Goal: Check status: Check status

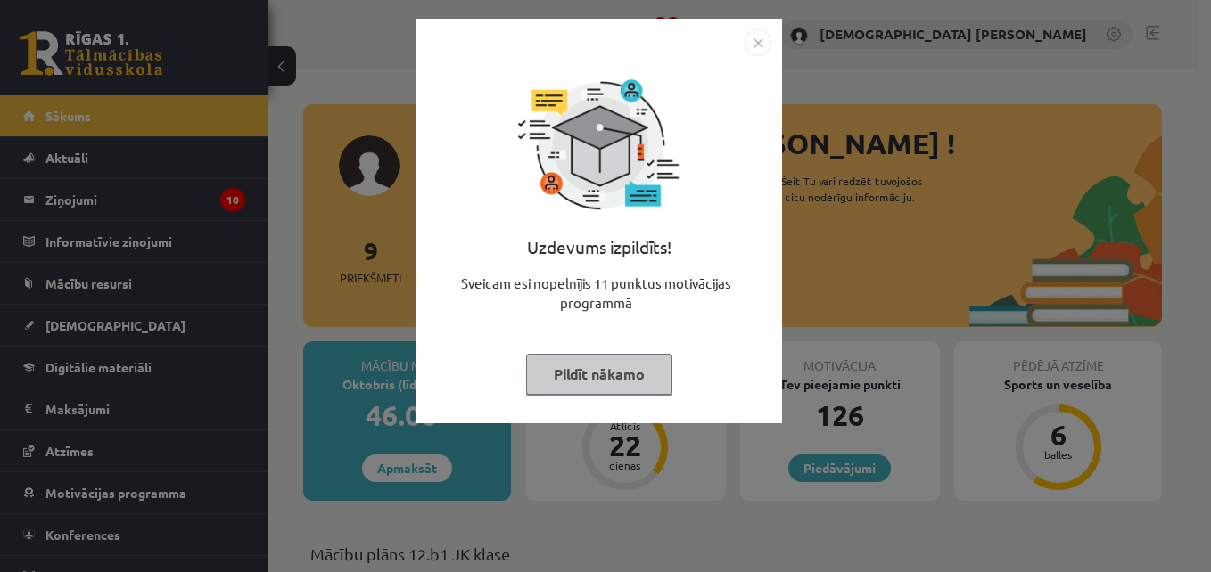
click at [751, 40] on img "Close" at bounding box center [757, 42] width 27 height 27
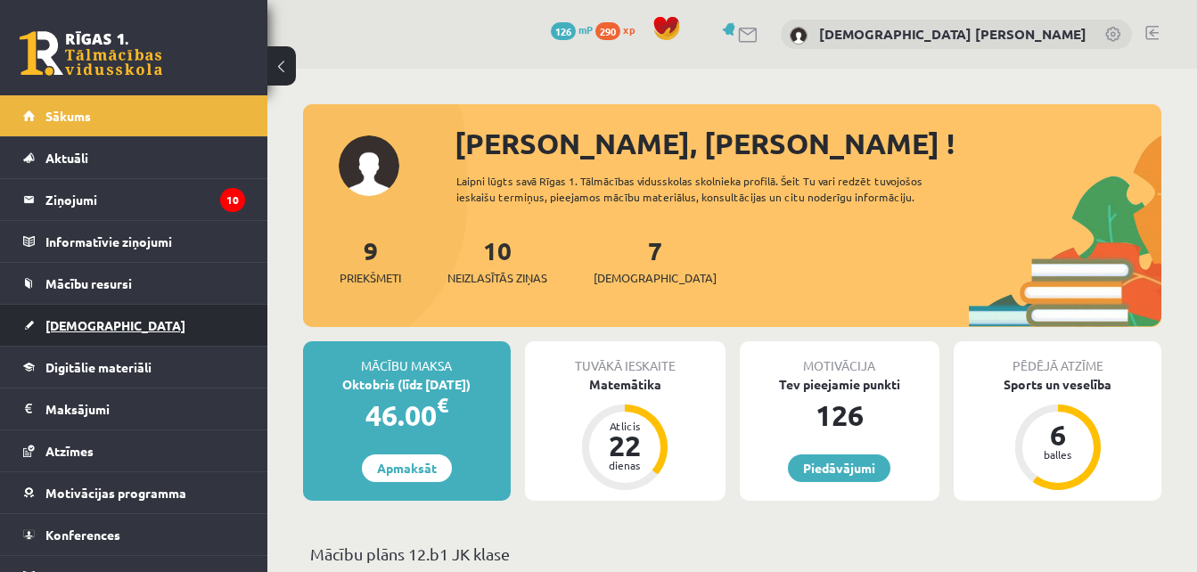
click at [115, 319] on link "[DEMOGRAPHIC_DATA]" at bounding box center [134, 325] width 222 height 41
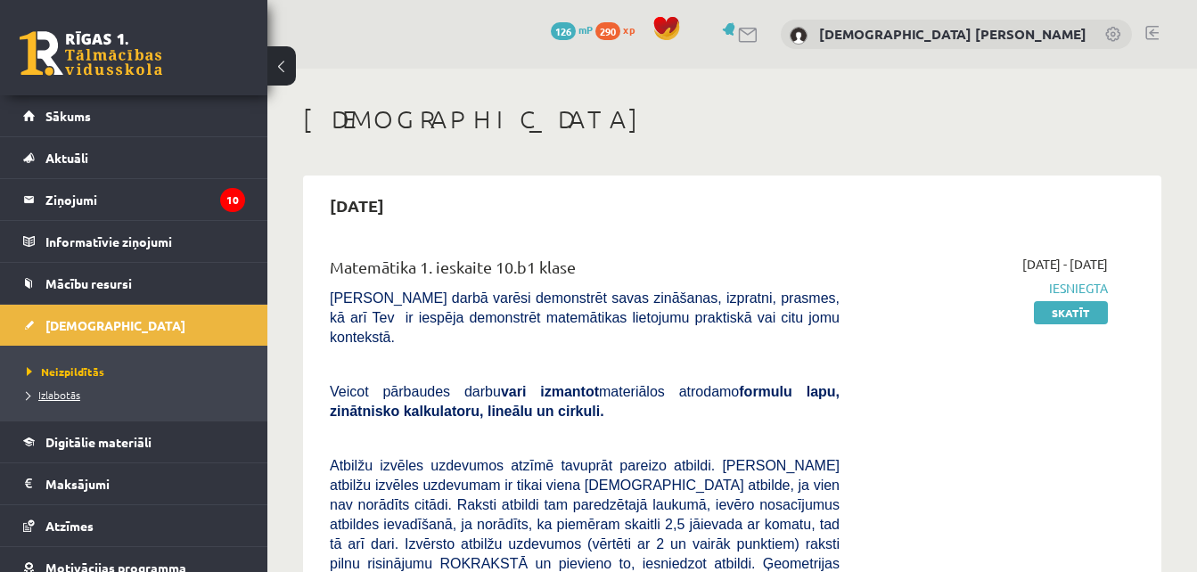
click at [52, 391] on span "Izlabotās" at bounding box center [53, 395] width 53 height 14
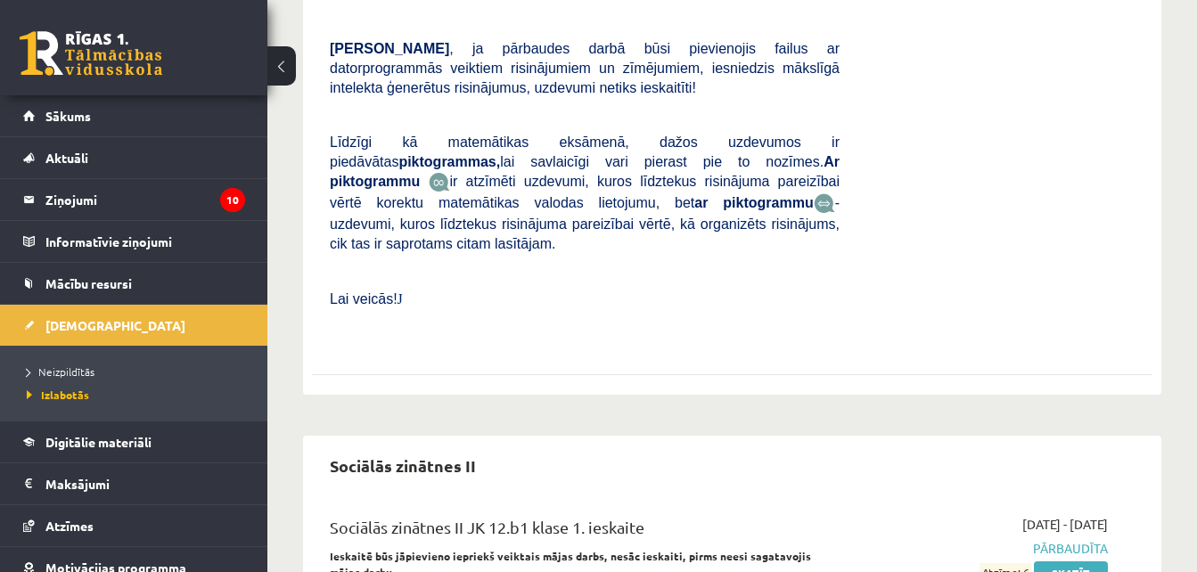
scroll to position [1918, 0]
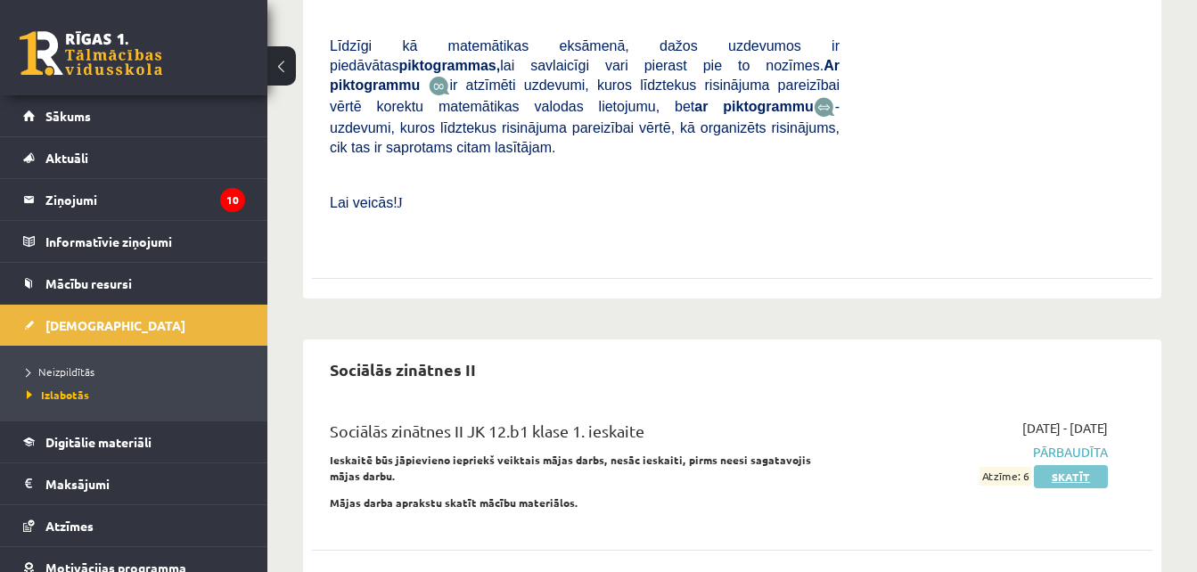
click at [1078, 465] on link "Skatīt" at bounding box center [1071, 476] width 74 height 23
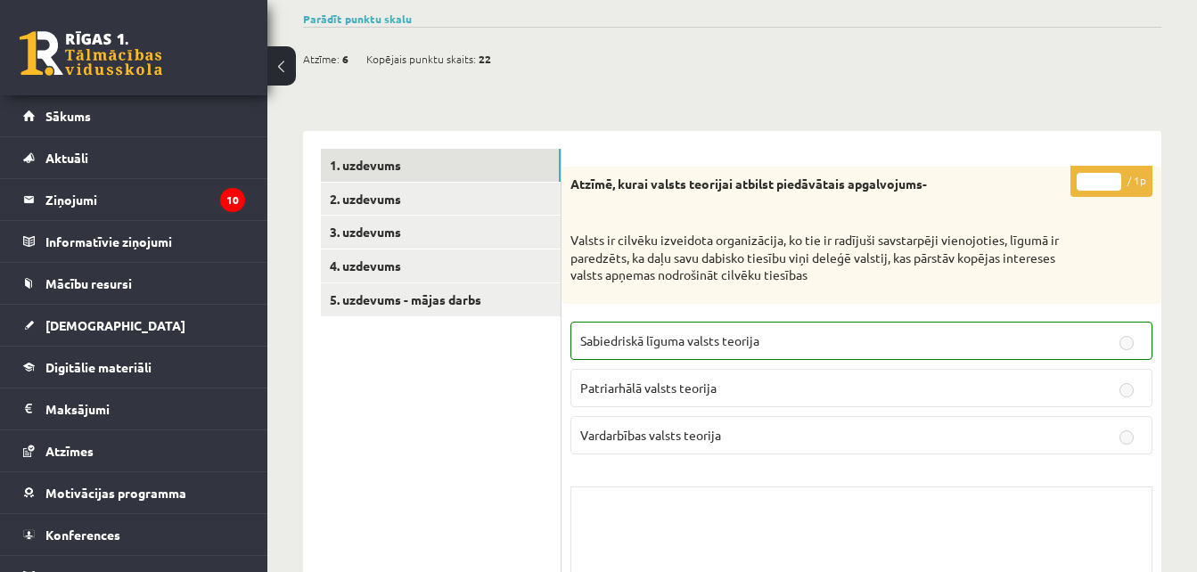
scroll to position [222, 0]
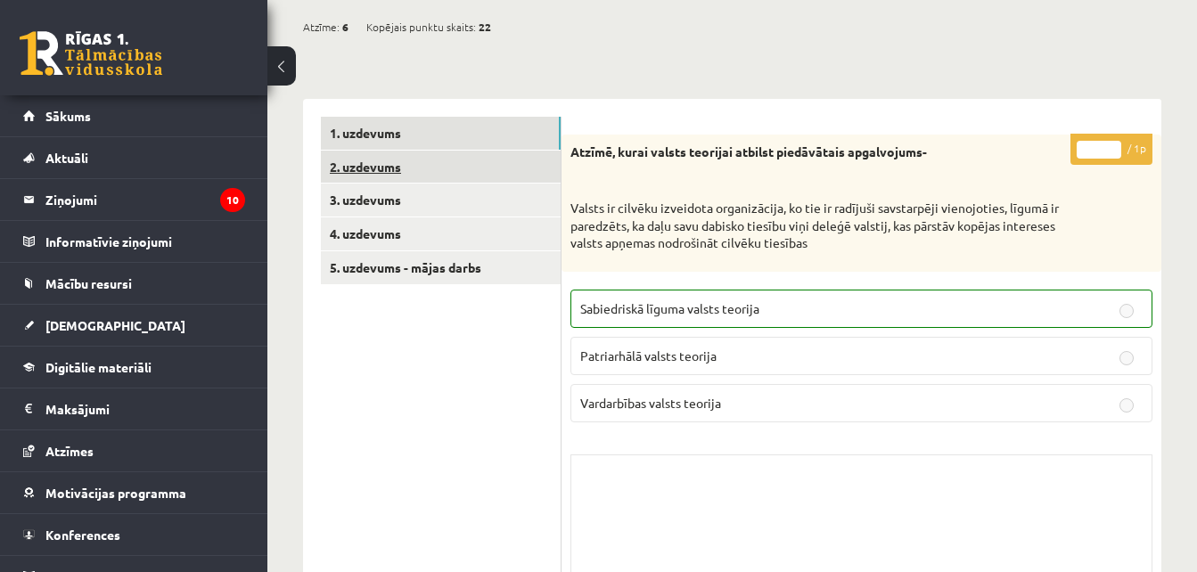
click at [378, 177] on link "2. uzdevums" at bounding box center [441, 167] width 240 height 33
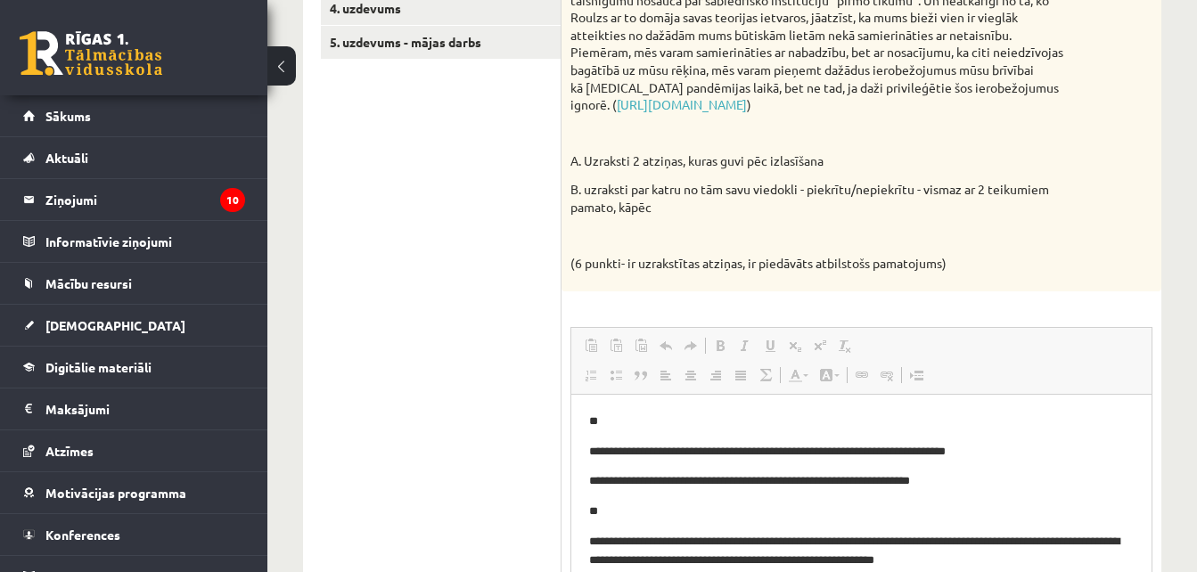
scroll to position [312, 0]
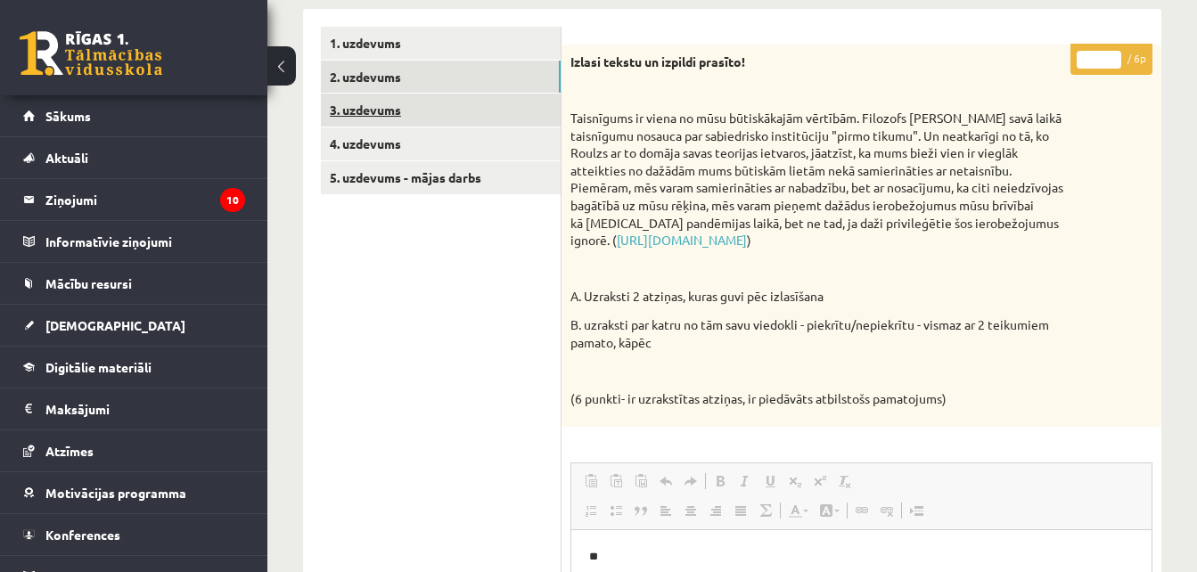
click at [375, 119] on link "3. uzdevums" at bounding box center [441, 110] width 240 height 33
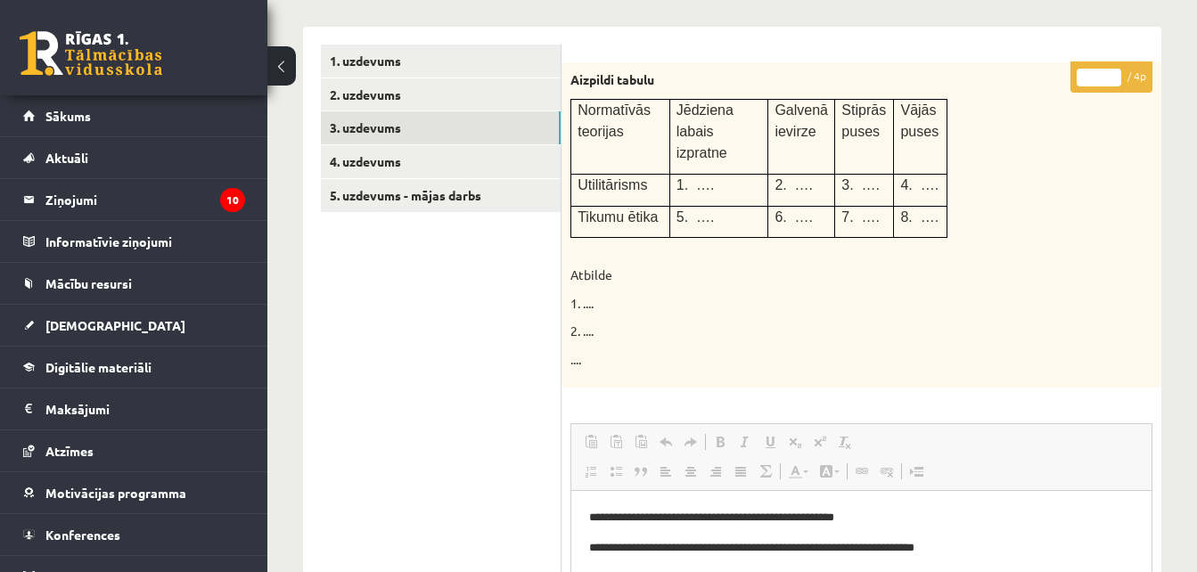
scroll to position [271, 0]
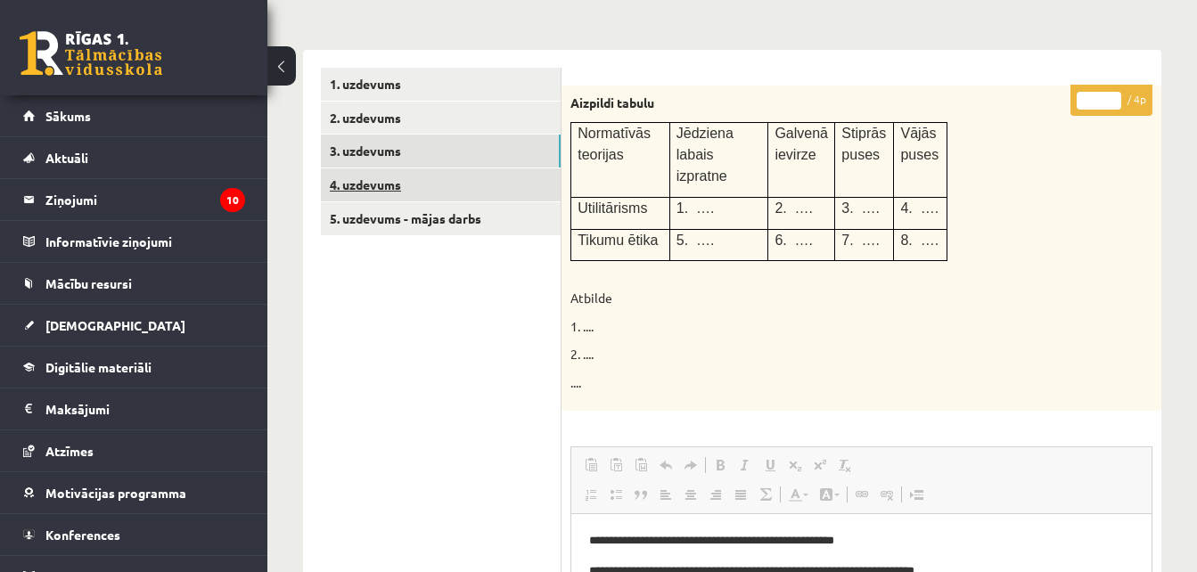
click at [352, 169] on link "4. uzdevums" at bounding box center [441, 185] width 240 height 33
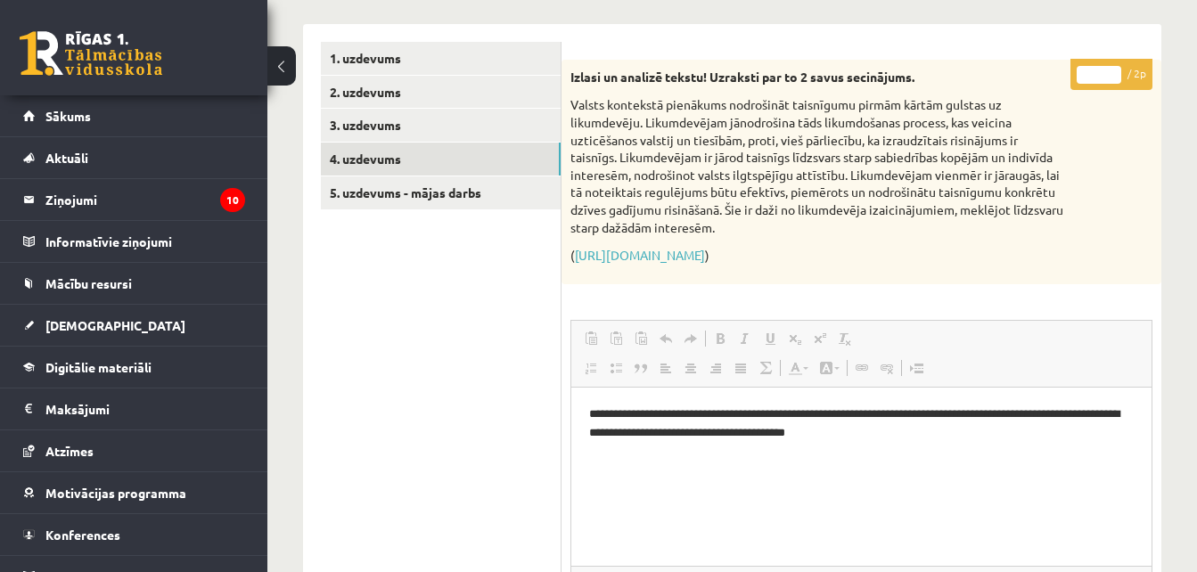
scroll to position [285, 0]
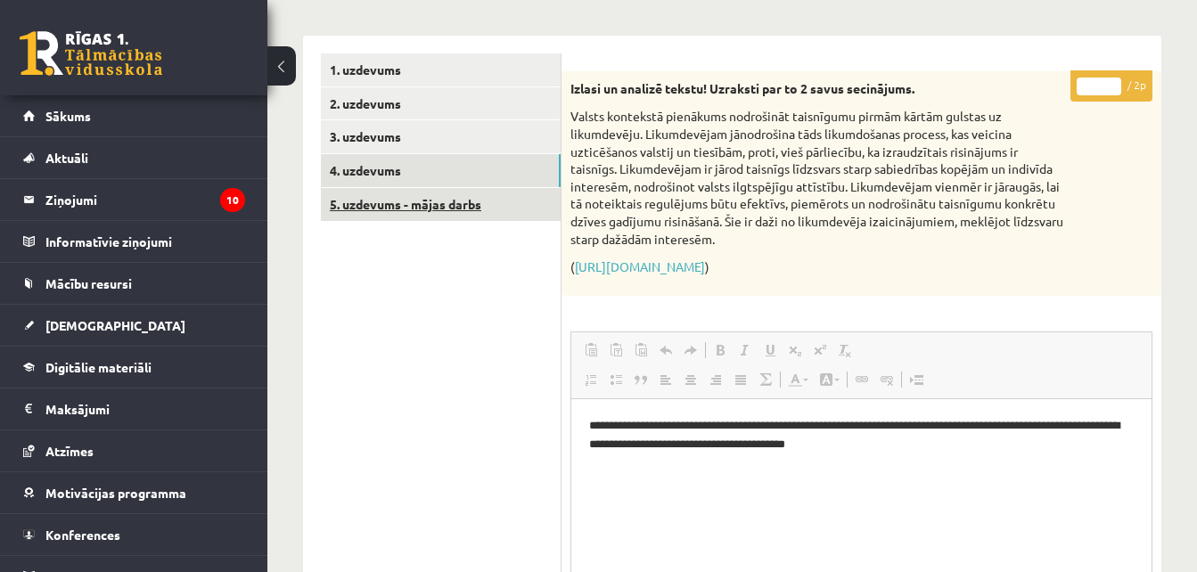
click at [417, 197] on link "5. uzdevums - mājas darbs" at bounding box center [441, 204] width 240 height 33
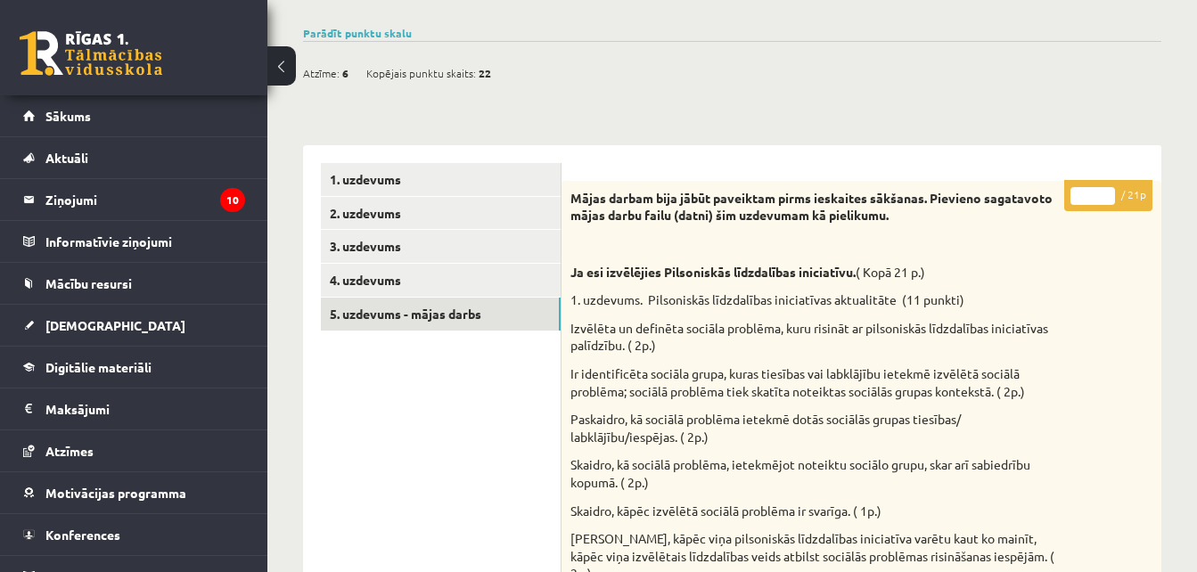
scroll to position [147, 0]
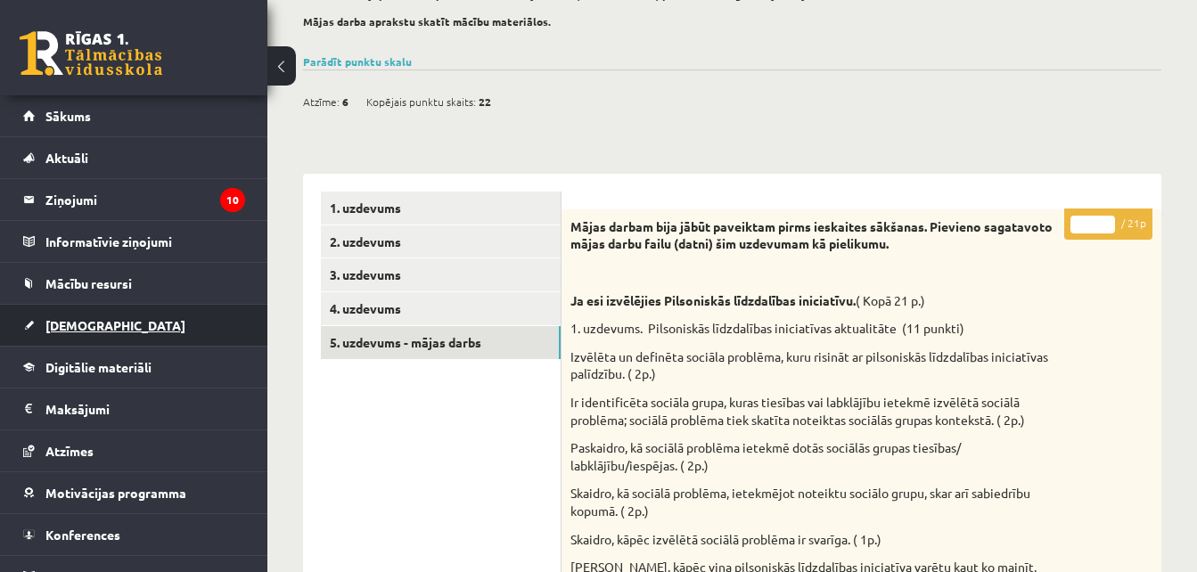
click at [103, 308] on link "[DEMOGRAPHIC_DATA]" at bounding box center [134, 325] width 222 height 41
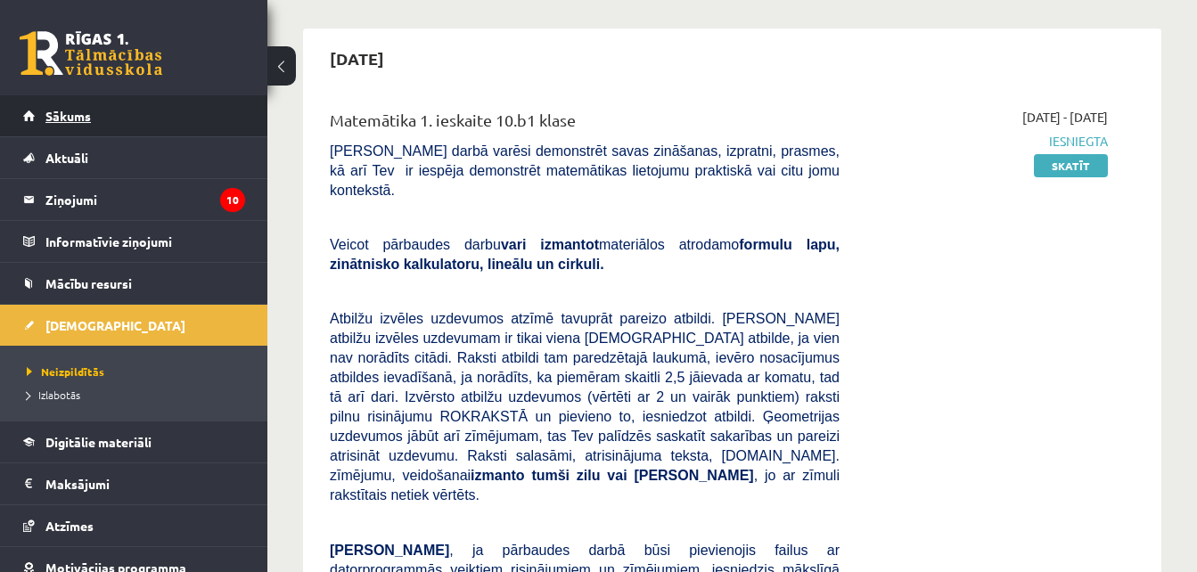
click at [172, 103] on link "Sākums" at bounding box center [134, 115] width 222 height 41
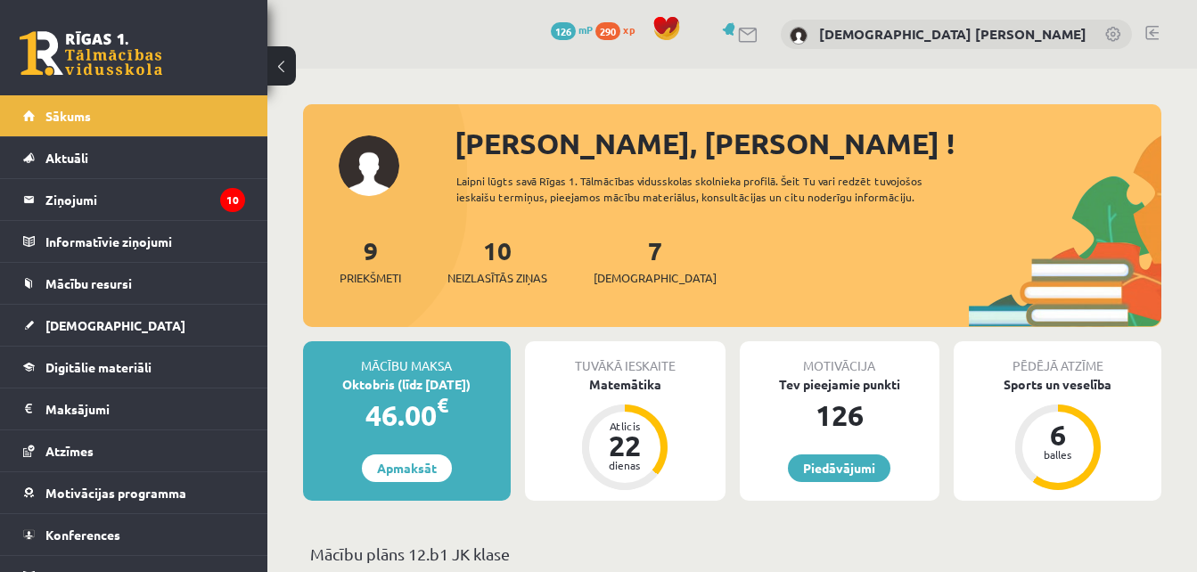
click at [1151, 35] on link at bounding box center [1152, 33] width 13 height 14
